Goal: Navigation & Orientation: Find specific page/section

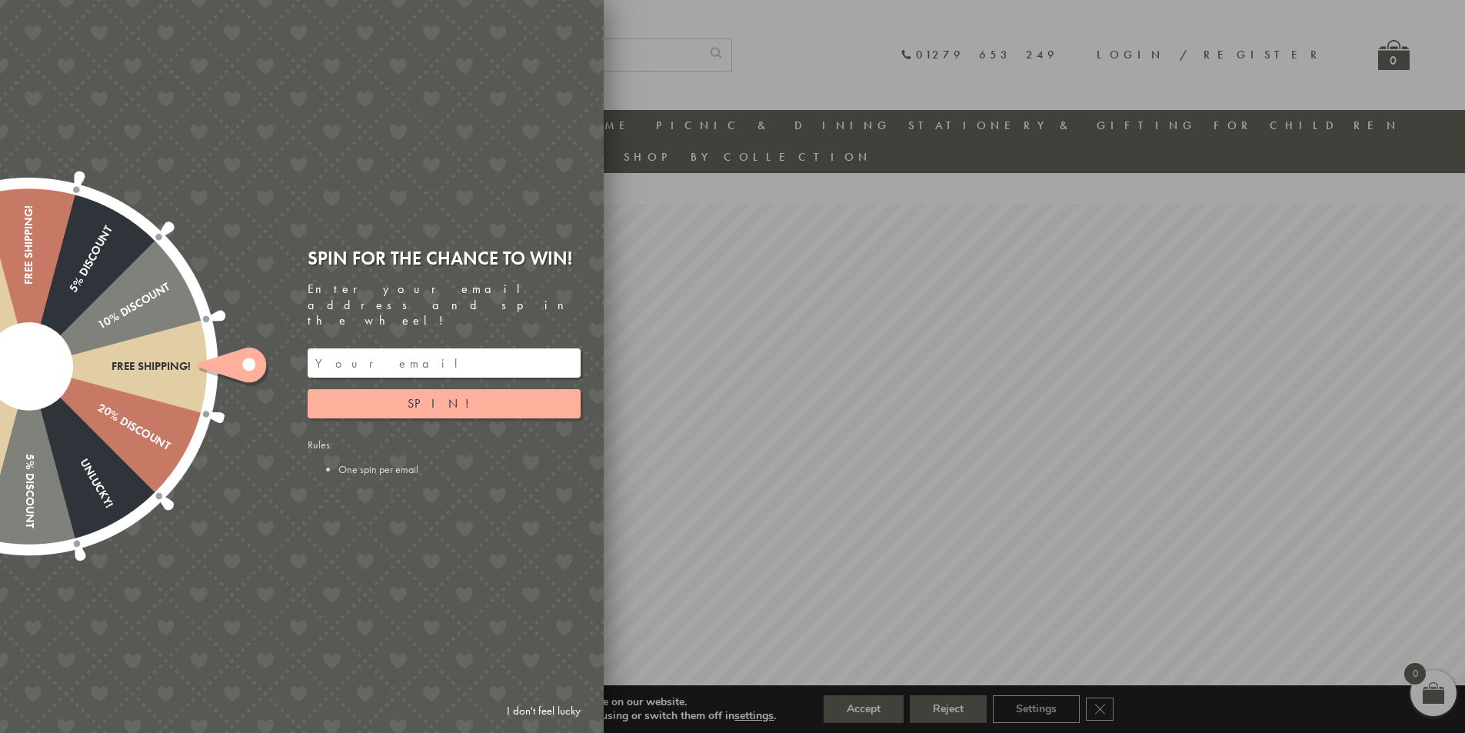
click at [874, 711] on div at bounding box center [732, 366] width 1465 height 733
click at [529, 708] on link "I don't feel lucky" at bounding box center [543, 711] width 89 height 28
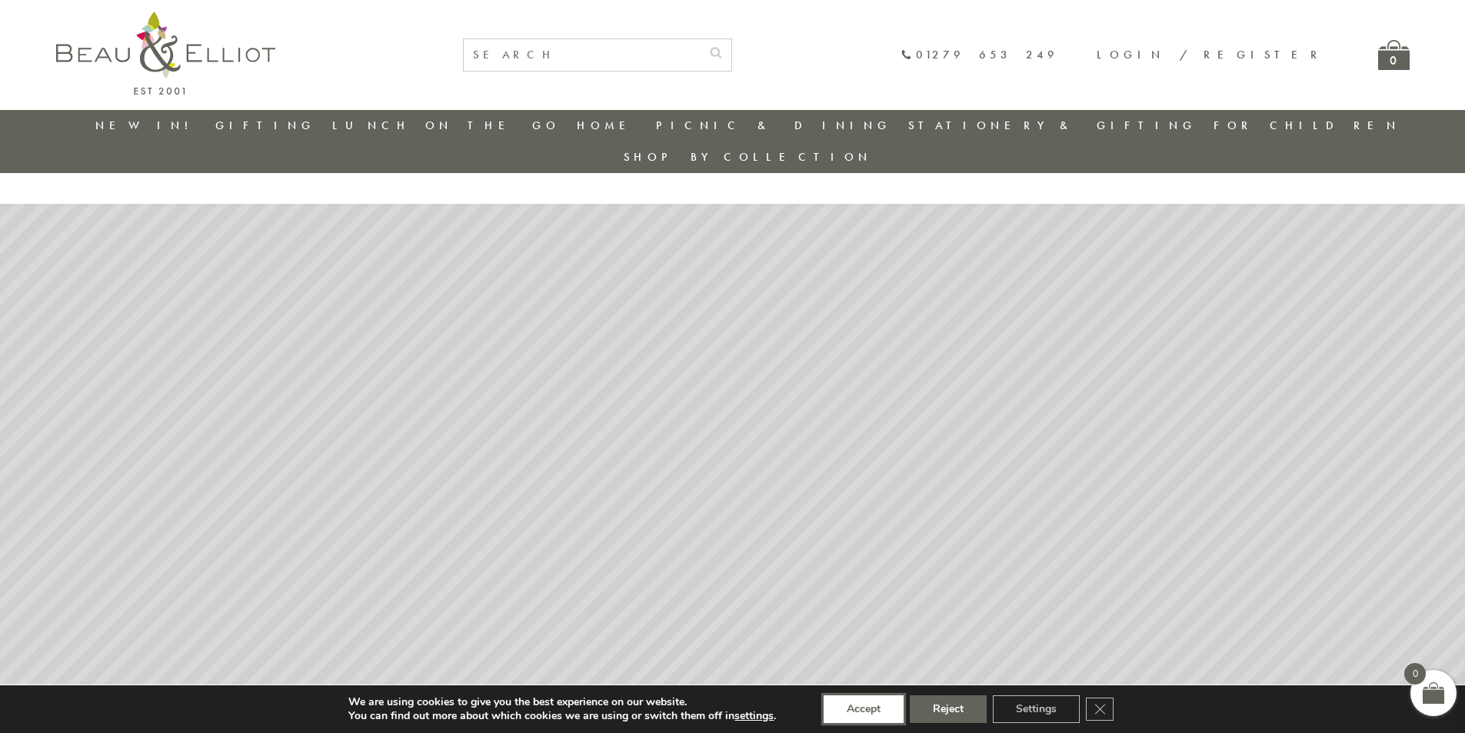
click at [868, 704] on button "Accept" at bounding box center [864, 709] width 80 height 28
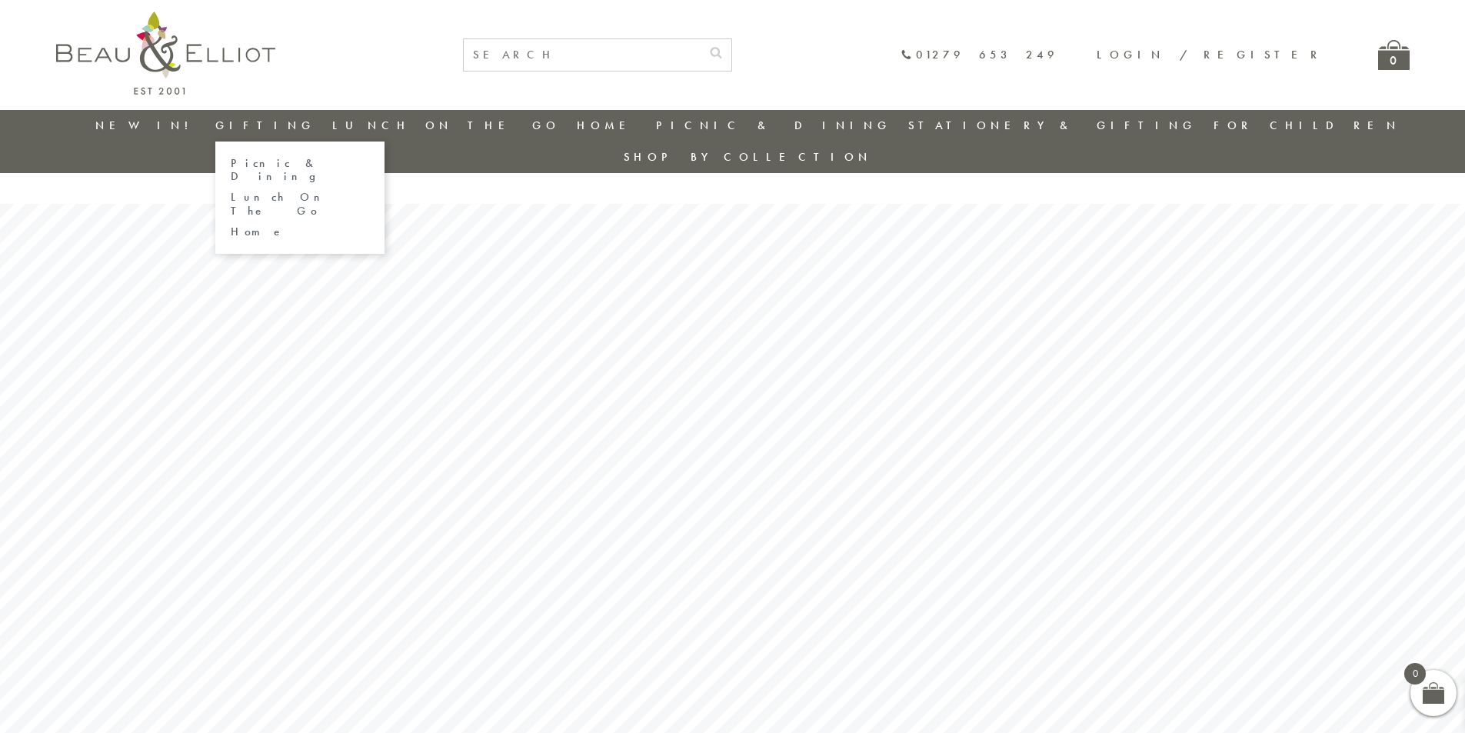
click at [276, 225] on link "Home" at bounding box center [300, 231] width 138 height 13
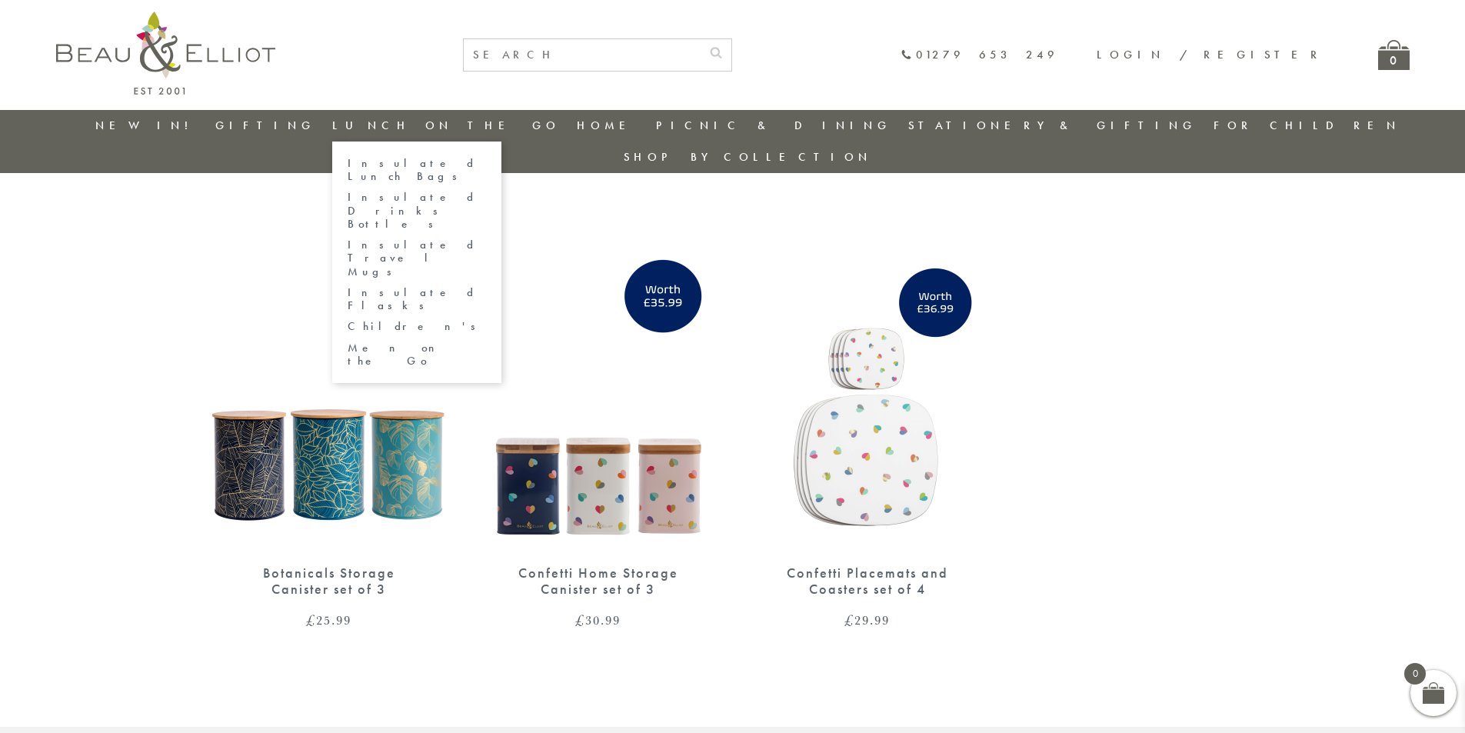
click at [432, 162] on link "Insulated Lunch Bags" at bounding box center [417, 170] width 138 height 27
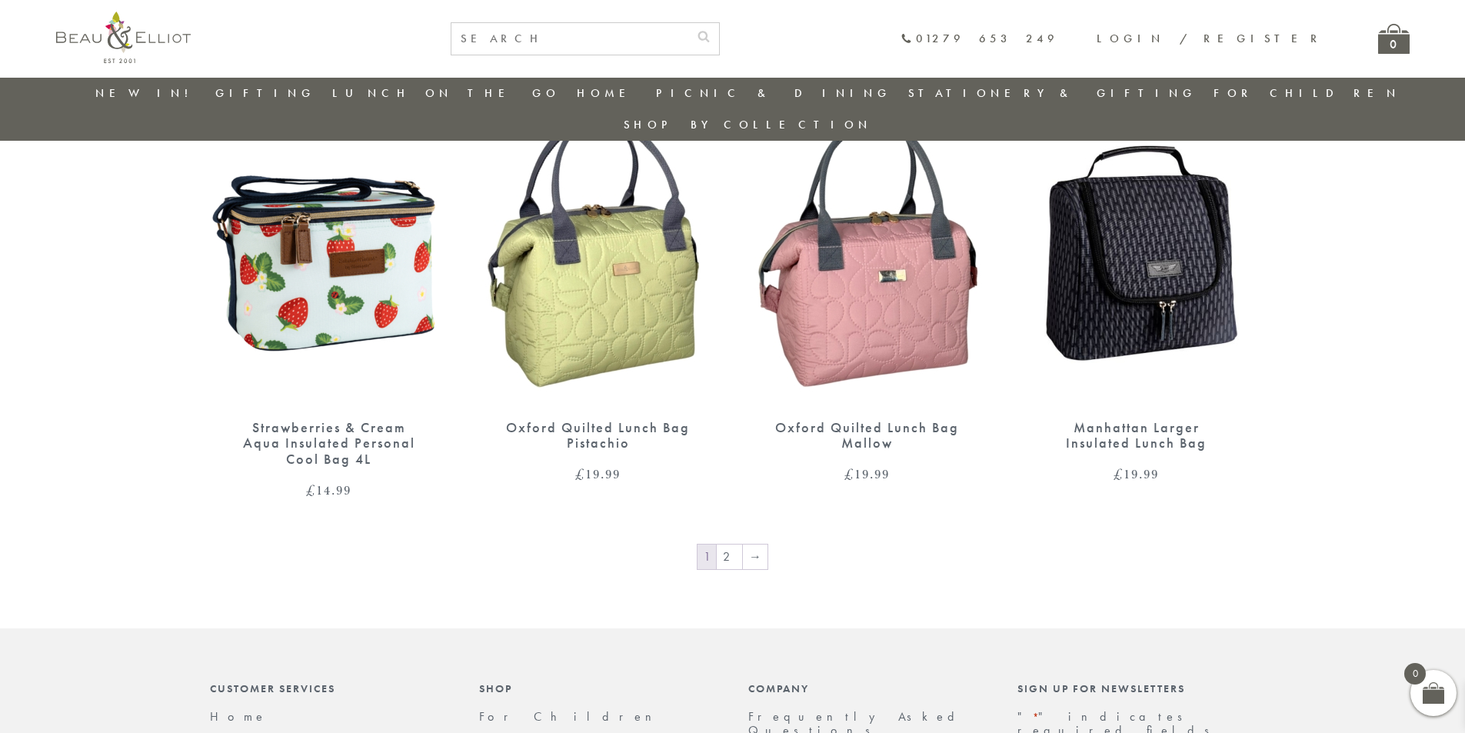
scroll to position [2198, 0]
